Goal: Navigation & Orientation: Find specific page/section

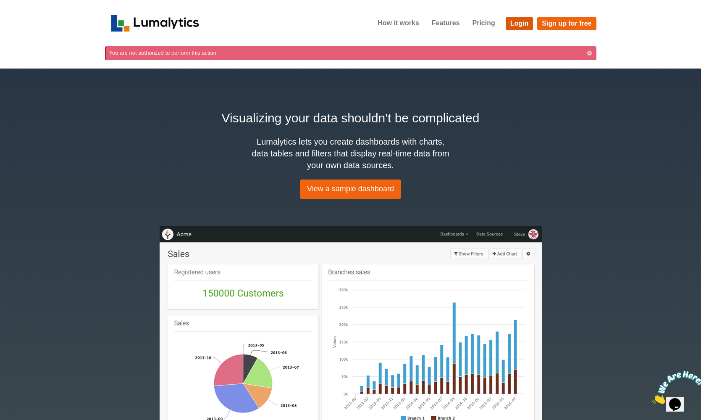
click at [517, 25] on link "Login" at bounding box center [520, 23] width 28 height 13
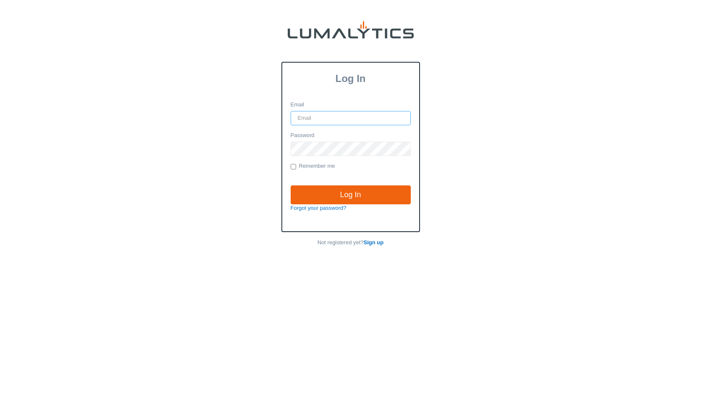
type input "vlad@globein.com"
click at [350, 194] on input "Log In" at bounding box center [351, 194] width 120 height 19
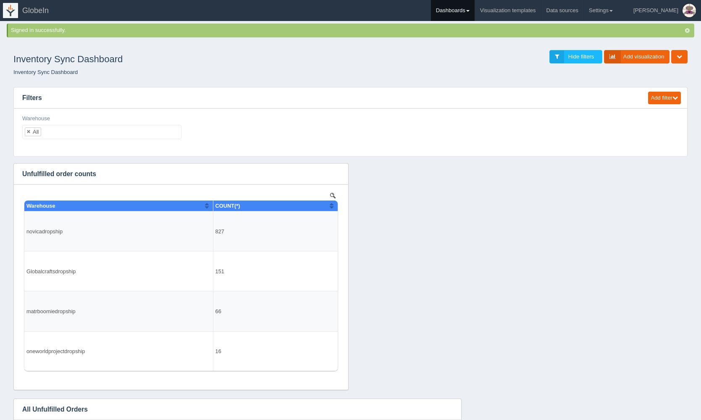
click at [475, 8] on link "Dashboards" at bounding box center [453, 10] width 44 height 21
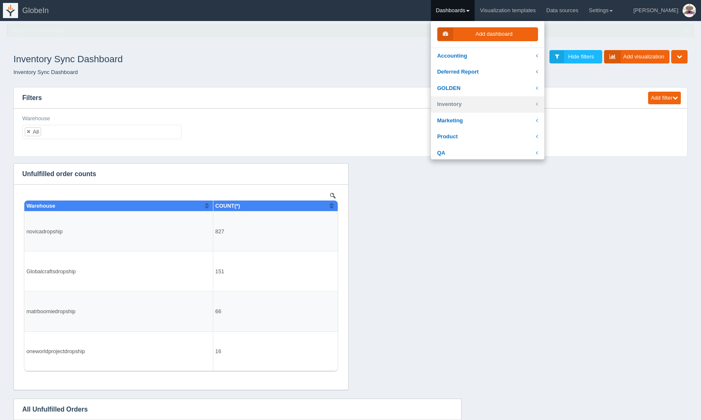
click at [503, 108] on link "Inventory" at bounding box center [487, 104] width 113 height 16
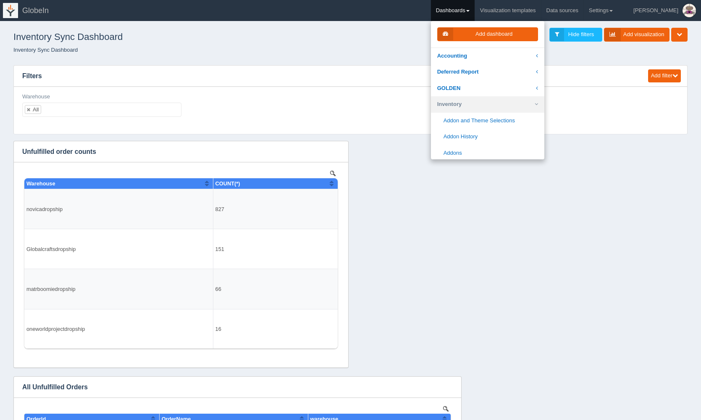
click at [503, 96] on link "Inventory" at bounding box center [487, 104] width 113 height 16
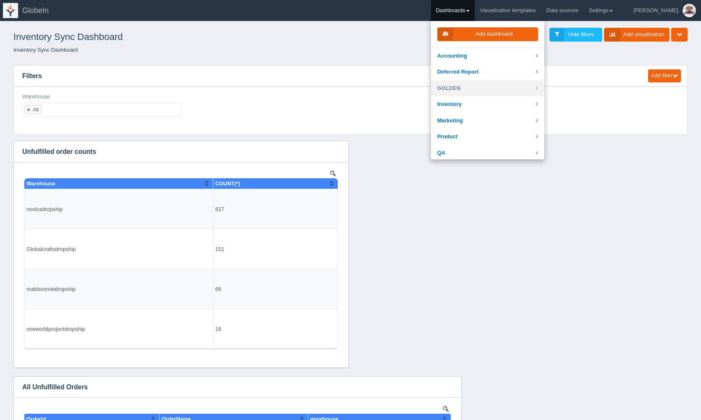
click at [503, 86] on link "GOLDEN" at bounding box center [487, 88] width 113 height 16
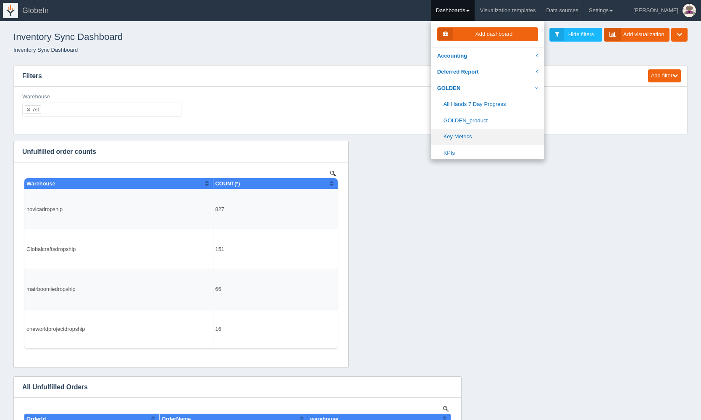
click at [503, 134] on link "Key Metrics" at bounding box center [487, 136] width 113 height 16
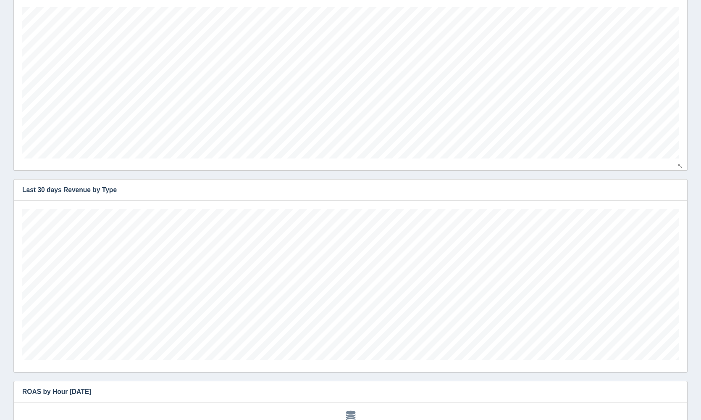
scroll to position [1745, 0]
